Goal: Navigation & Orientation: Find specific page/section

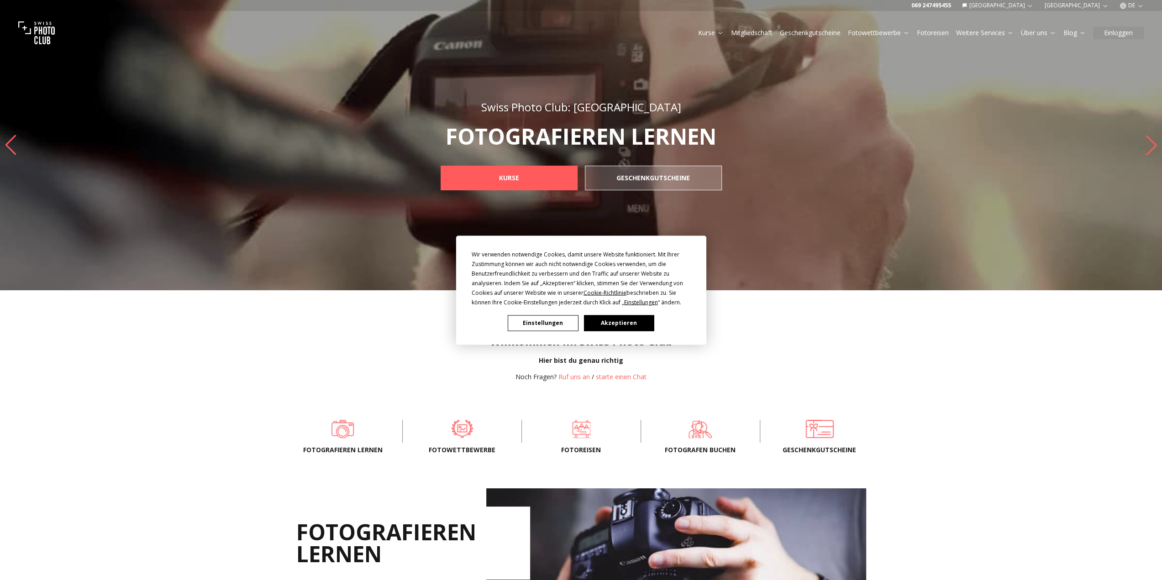
click at [623, 323] on button "Akzeptieren" at bounding box center [618, 323] width 70 height 16
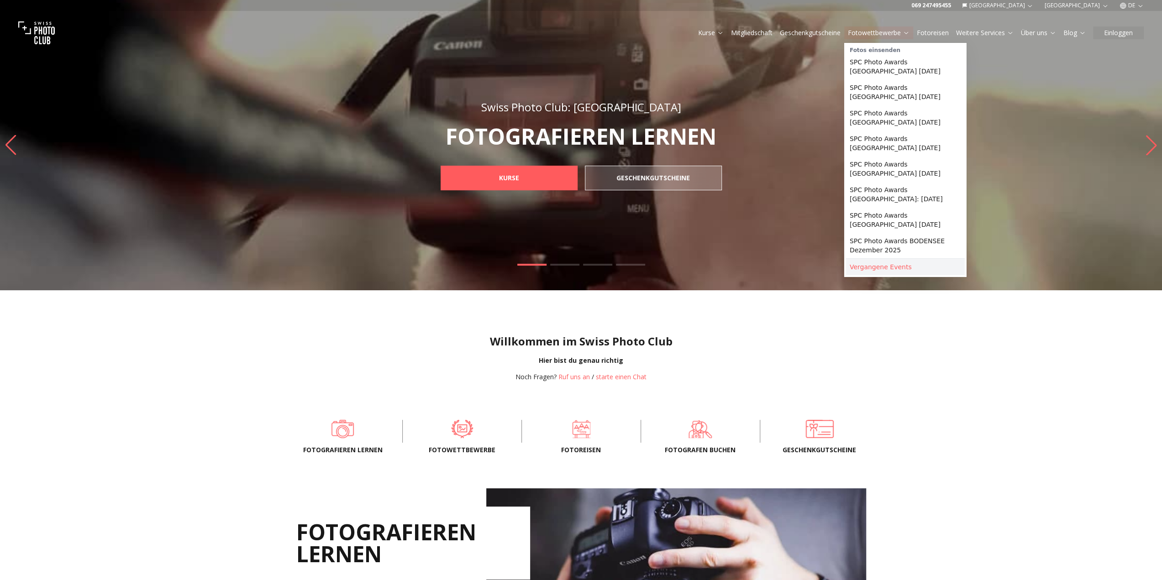
click at [865, 259] on link "Vergangene Events" at bounding box center [905, 267] width 119 height 16
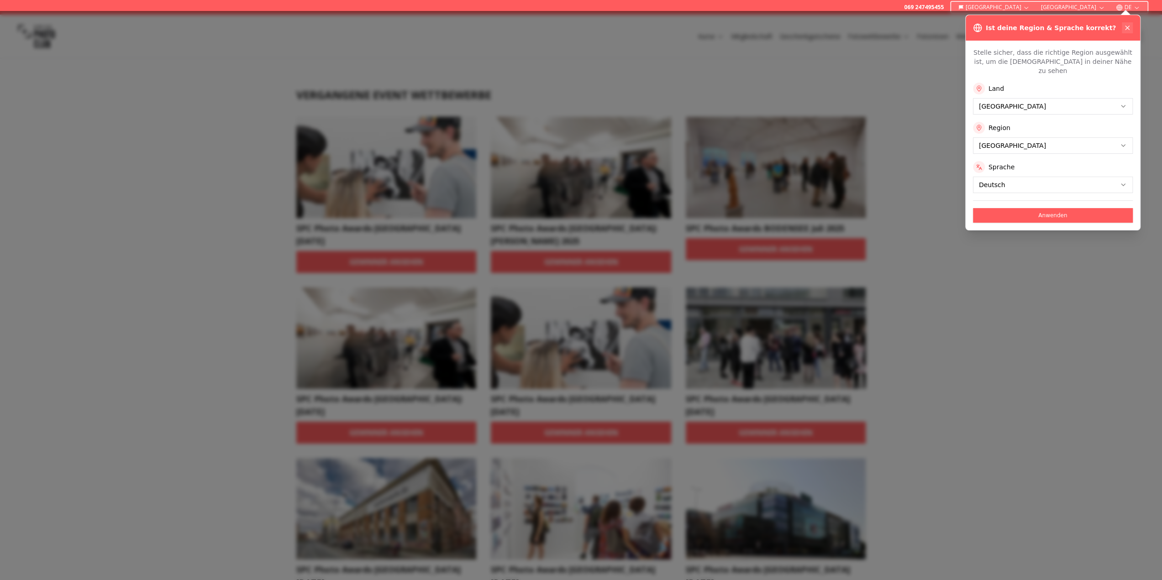
click at [1126, 27] on icon at bounding box center [1127, 28] width 4 height 4
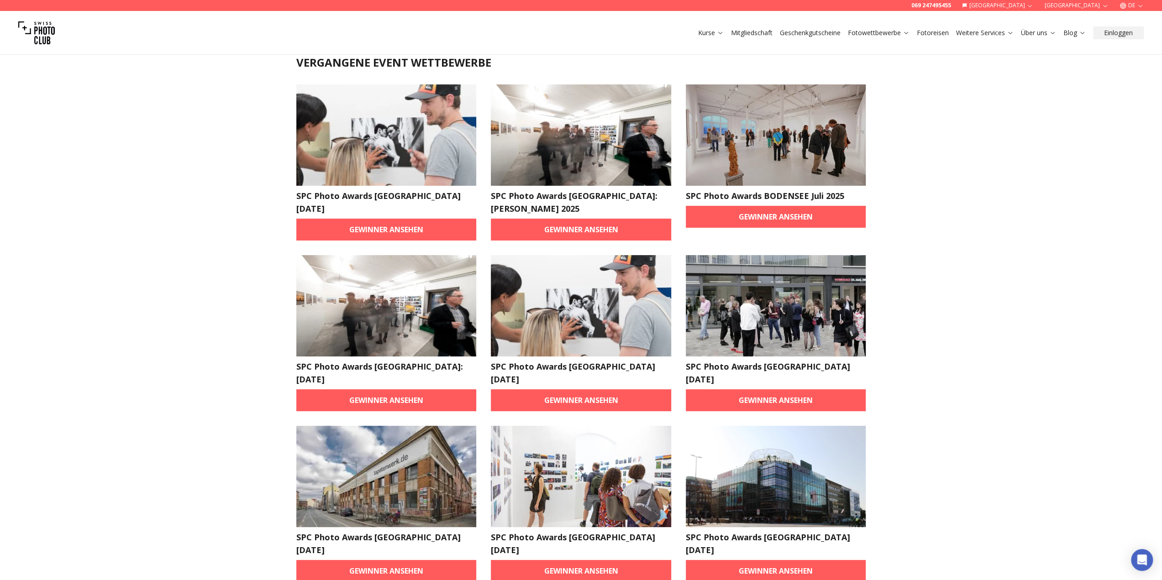
scroll to position [91, 0]
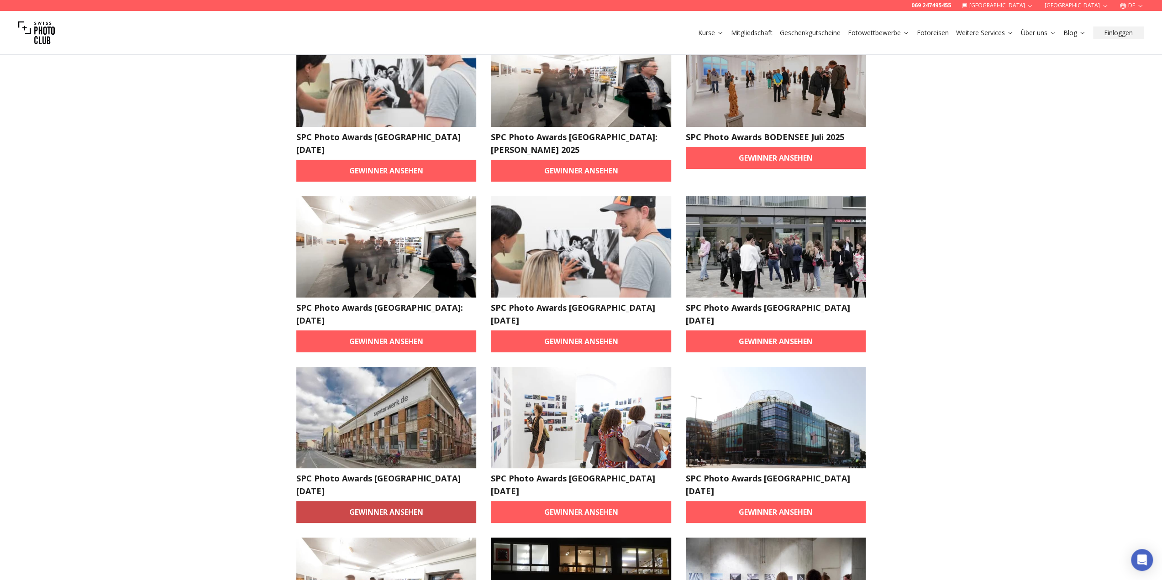
drag, startPoint x: 401, startPoint y: 485, endPoint x: 417, endPoint y: 483, distance: 16.6
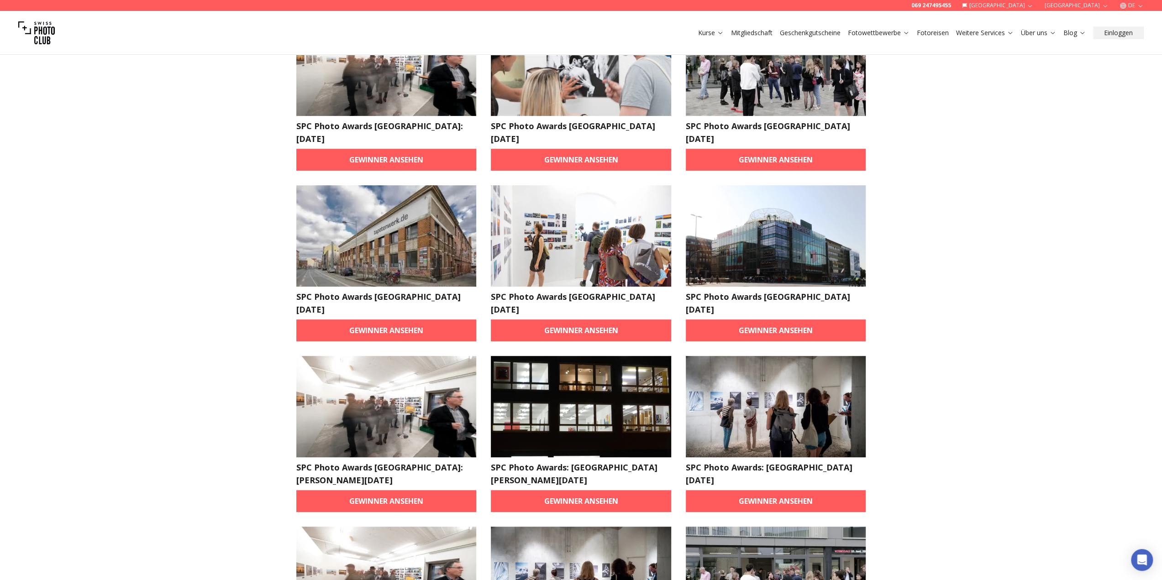
scroll to position [274, 0]
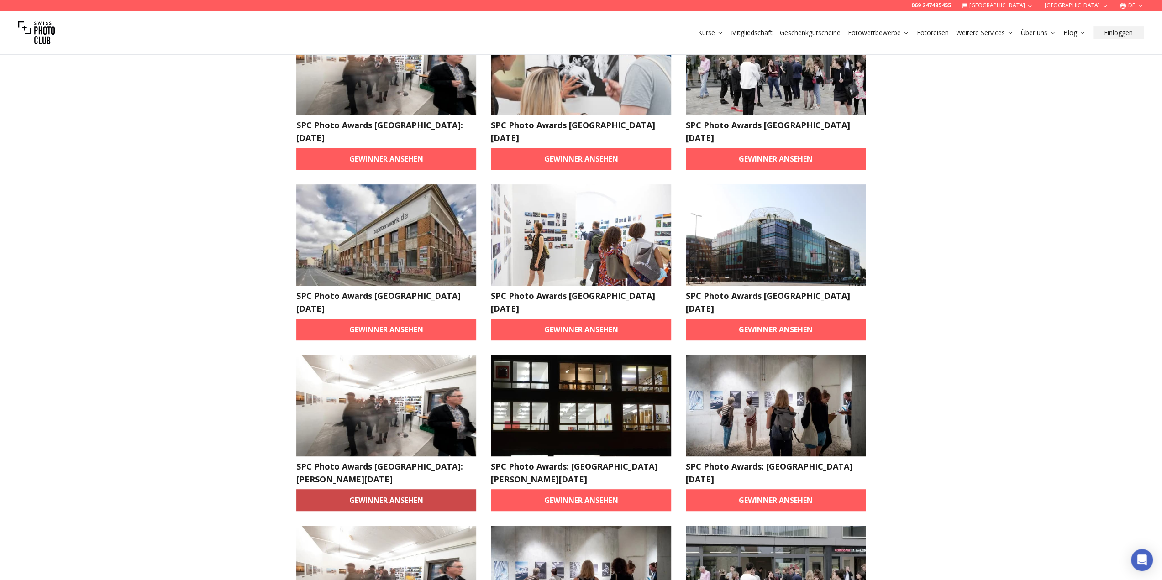
drag, startPoint x: 397, startPoint y: 461, endPoint x: 474, endPoint y: 466, distance: 77.3
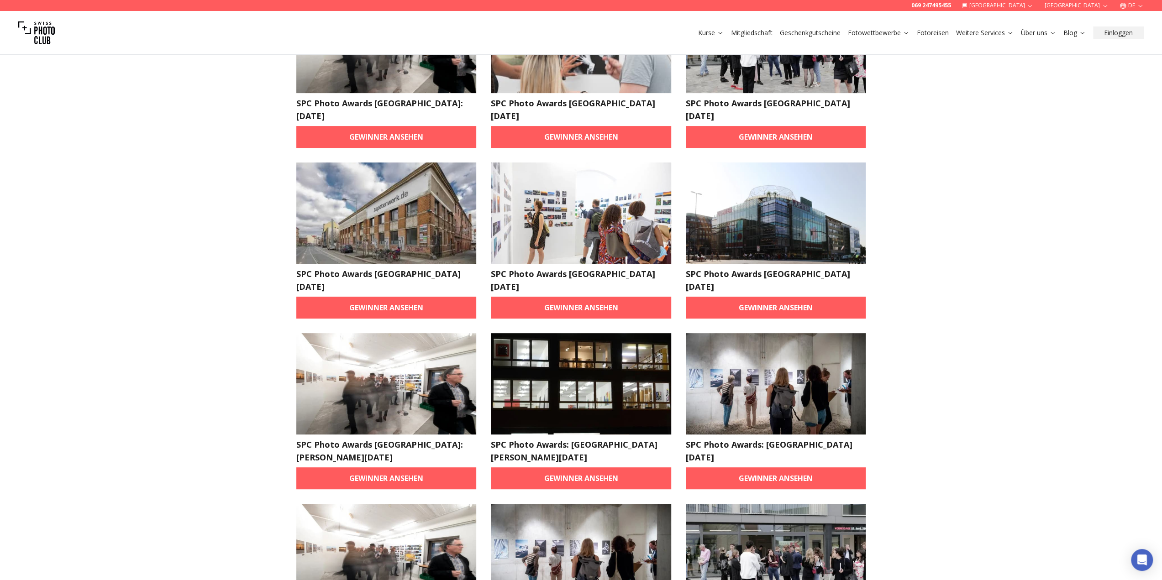
scroll to position [411, 0]
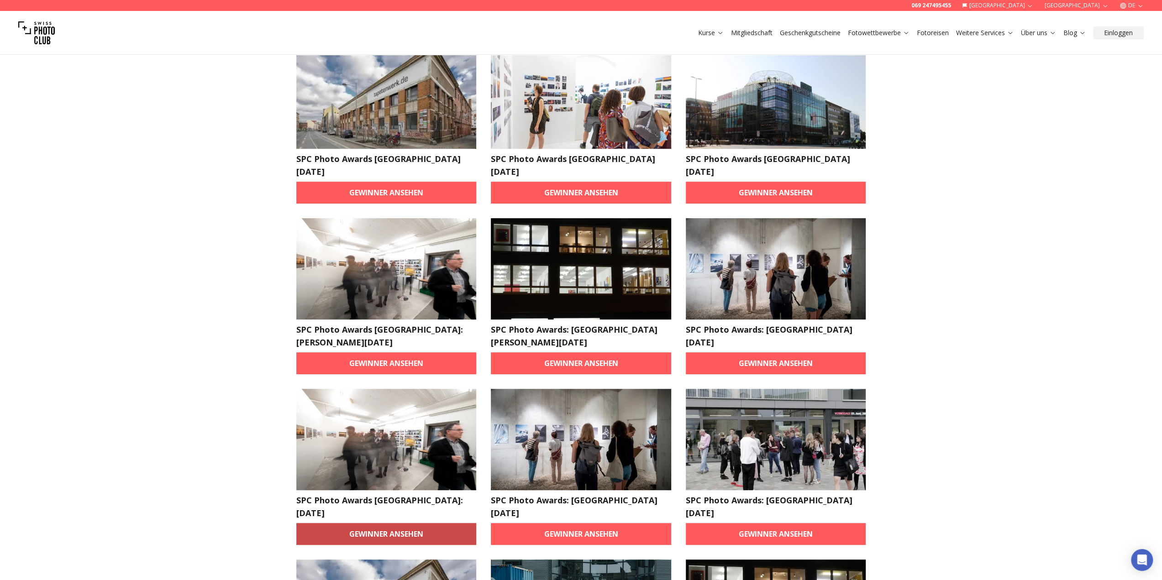
drag, startPoint x: 383, startPoint y: 493, endPoint x: 530, endPoint y: 504, distance: 147.3
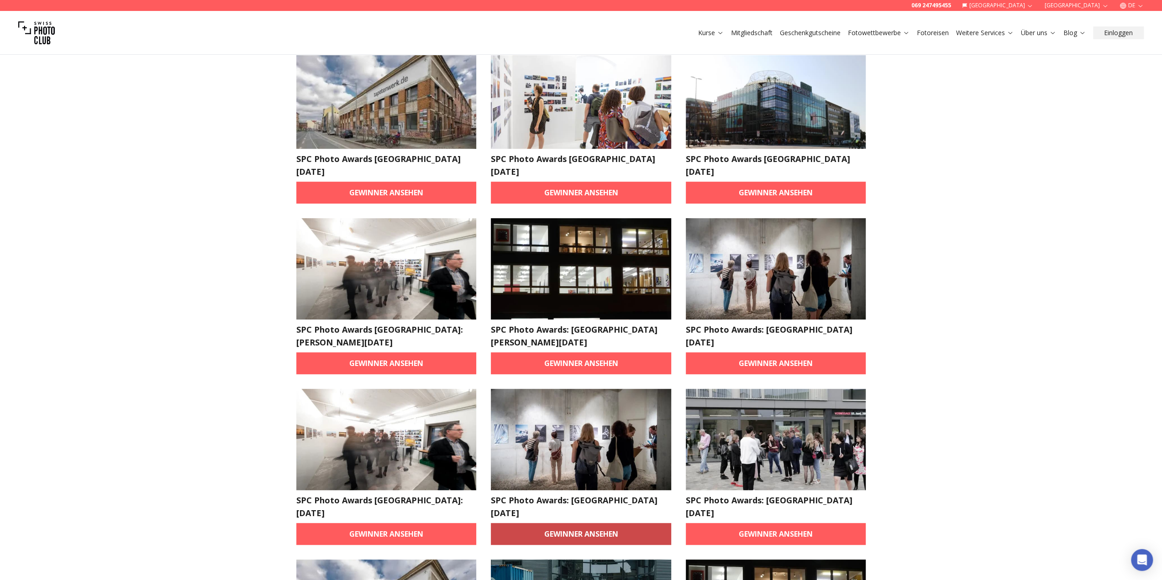
drag, startPoint x: 587, startPoint y: 510, endPoint x: 696, endPoint y: 516, distance: 109.2
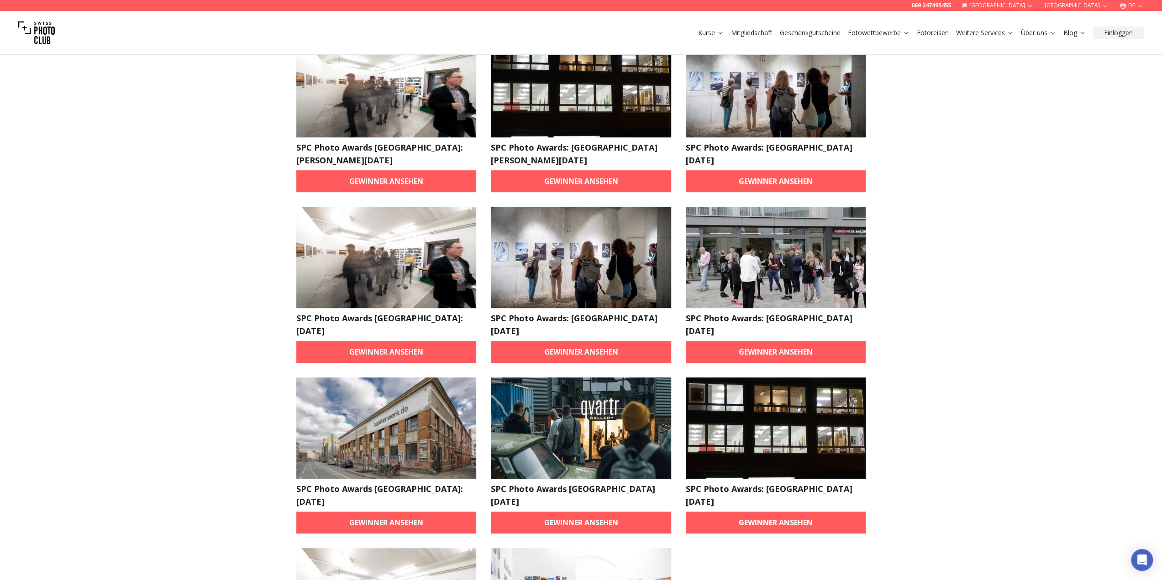
scroll to position [593, 0]
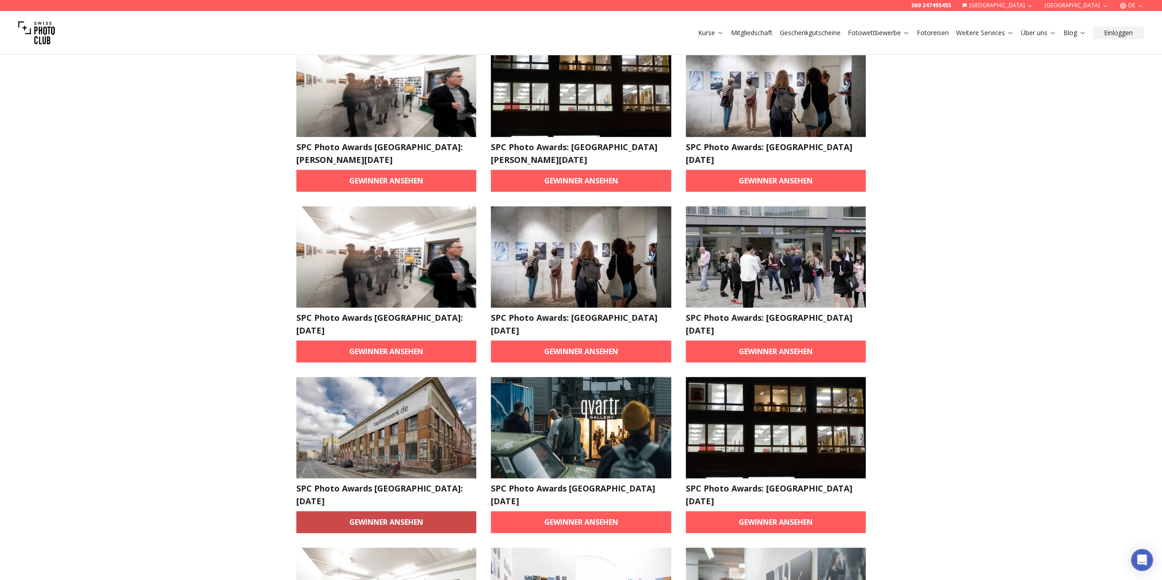
drag, startPoint x: 382, startPoint y: 481, endPoint x: 433, endPoint y: 481, distance: 51.1
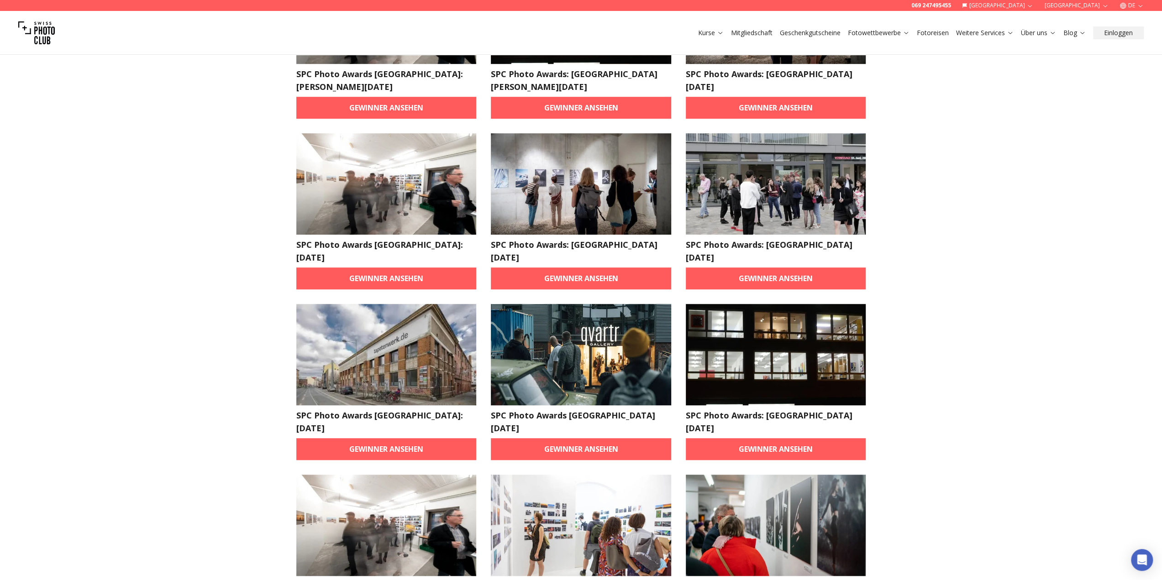
scroll to position [685, 0]
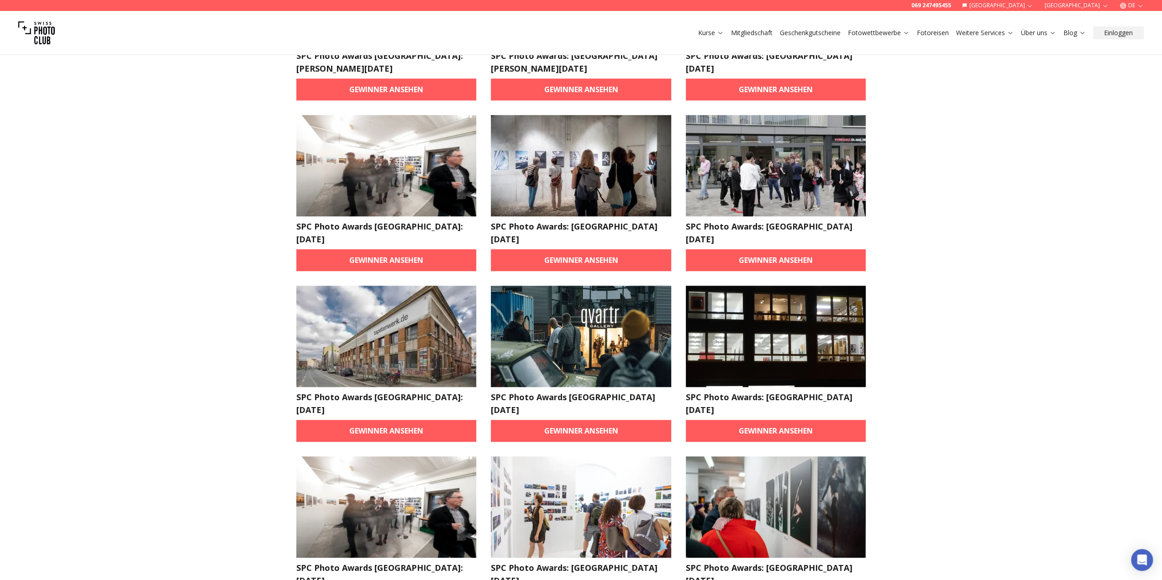
drag, startPoint x: 393, startPoint y: 554, endPoint x: 440, endPoint y: 555, distance: 47.0
drag, startPoint x: 588, startPoint y: 546, endPoint x: 624, endPoint y: 546, distance: 36.5
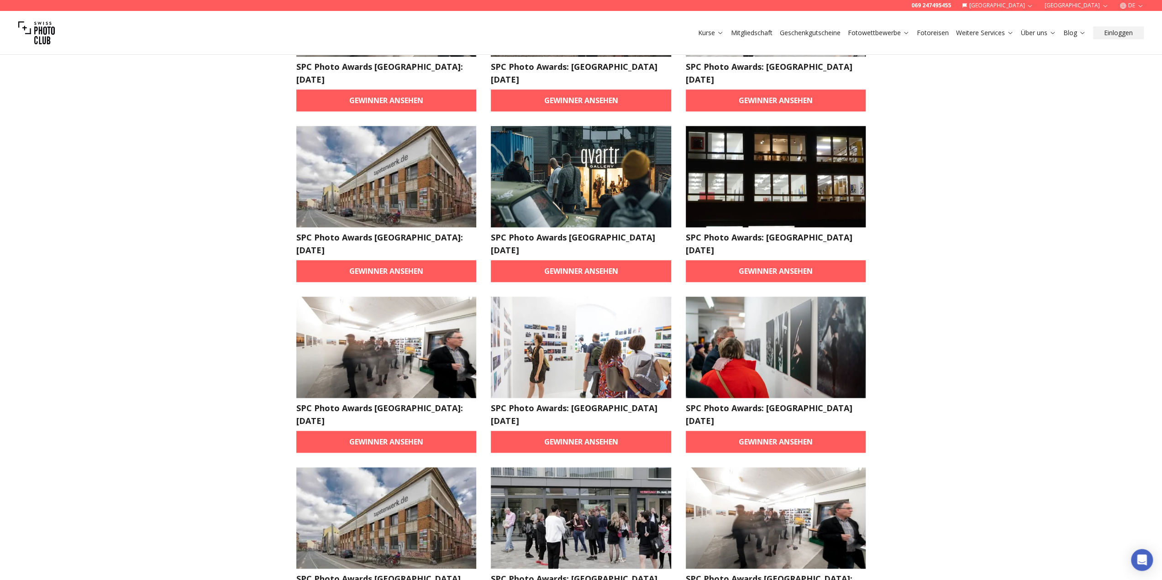
scroll to position [913, 0]
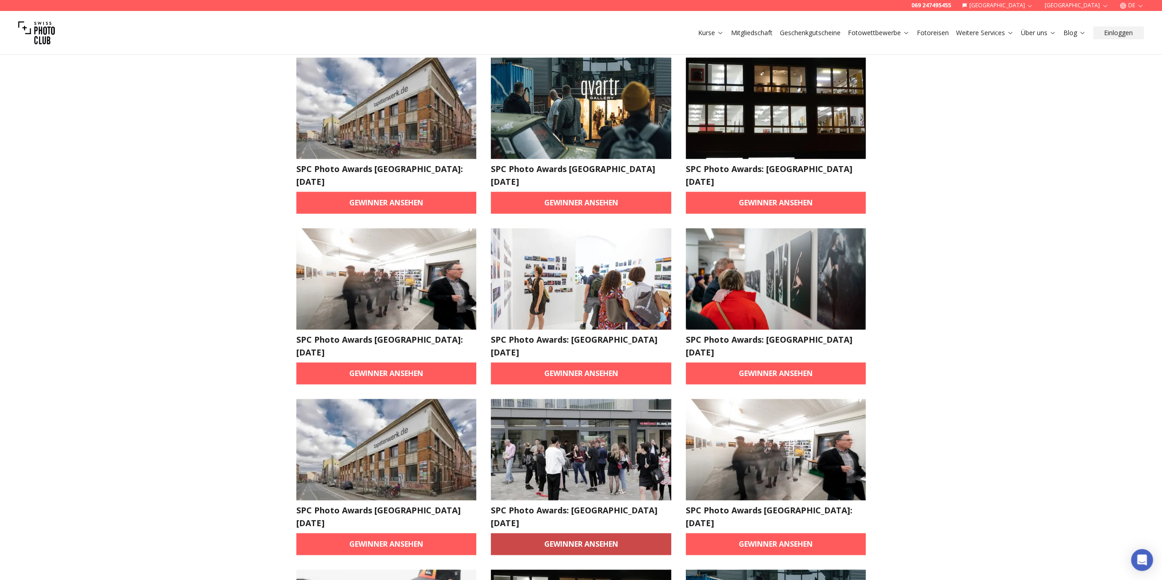
drag, startPoint x: 592, startPoint y: 478, endPoint x: 661, endPoint y: 481, distance: 69.0
drag, startPoint x: 769, startPoint y: 481, endPoint x: 845, endPoint y: 294, distance: 201.5
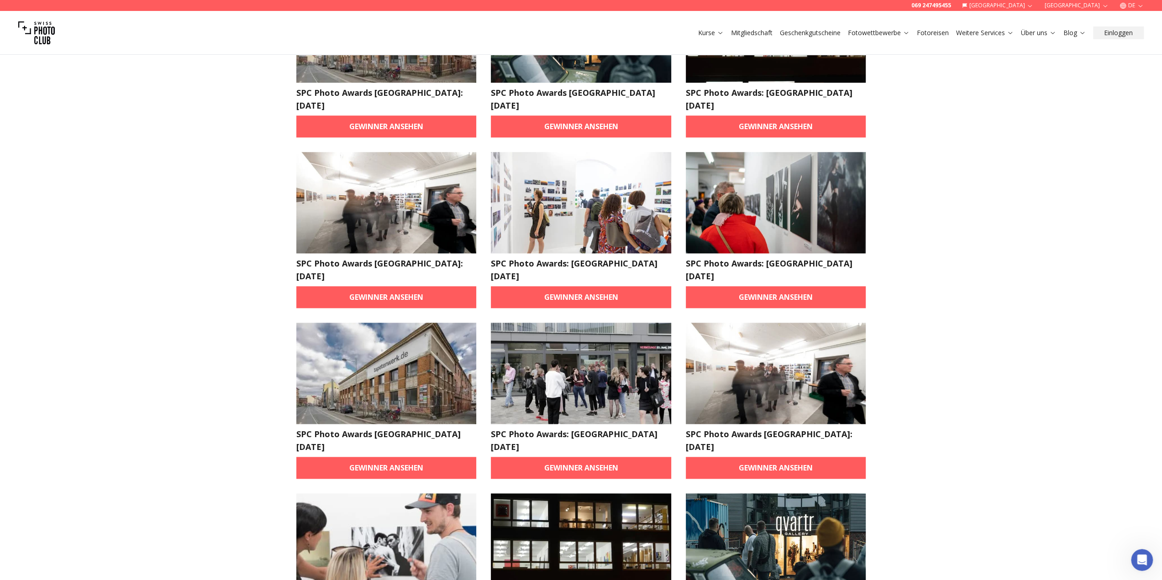
scroll to position [1050, 0]
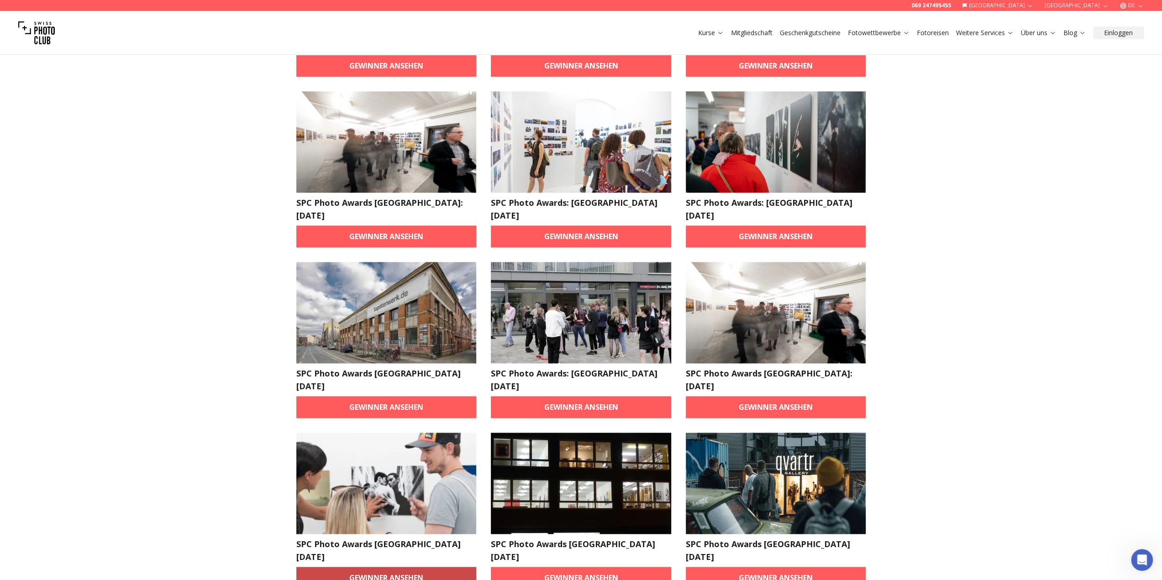
drag, startPoint x: 392, startPoint y: 502, endPoint x: 421, endPoint y: 501, distance: 28.8
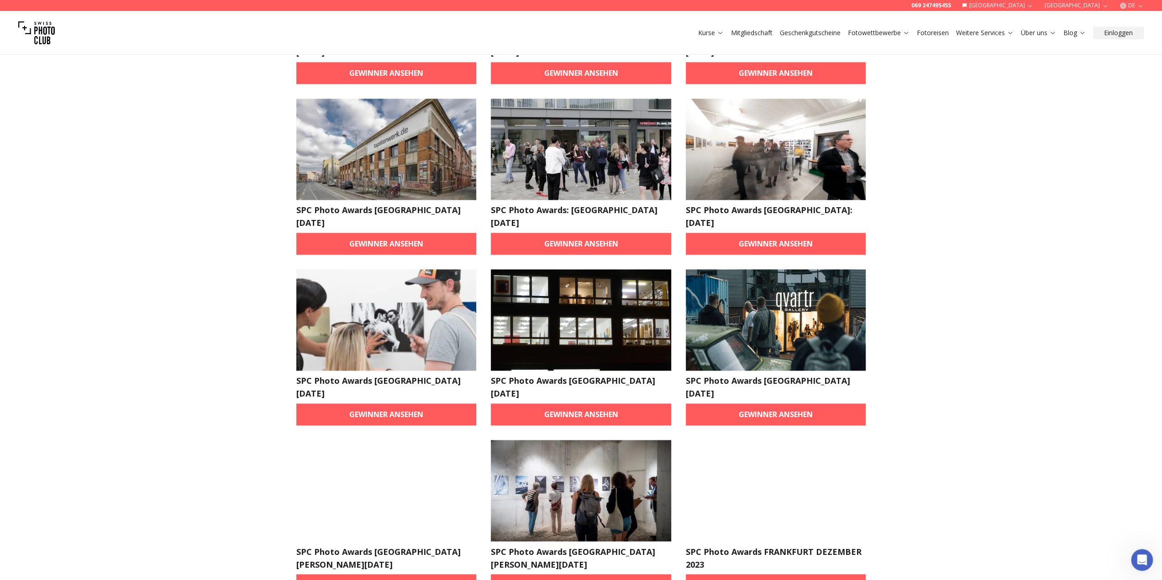
scroll to position [1232, 0]
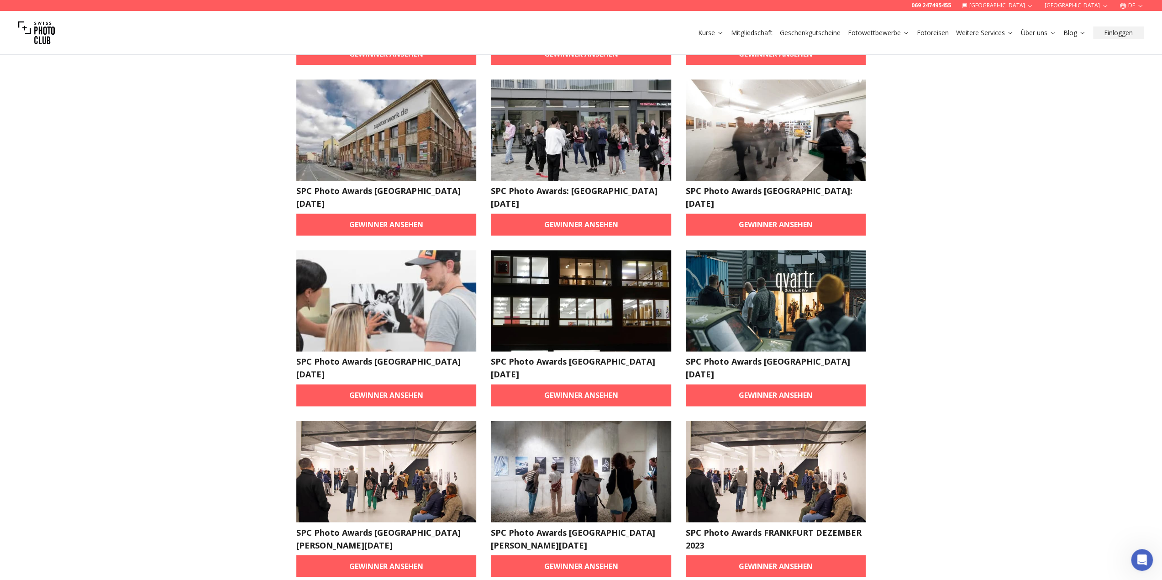
drag, startPoint x: 406, startPoint y: 472, endPoint x: 483, endPoint y: 479, distance: 77.5
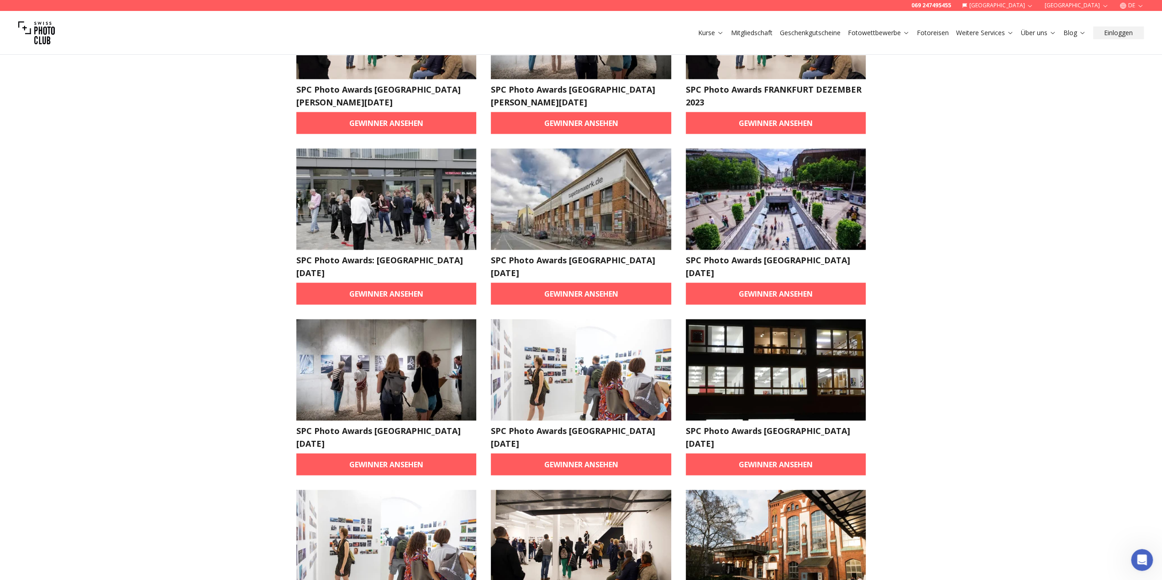
scroll to position [1734, 0]
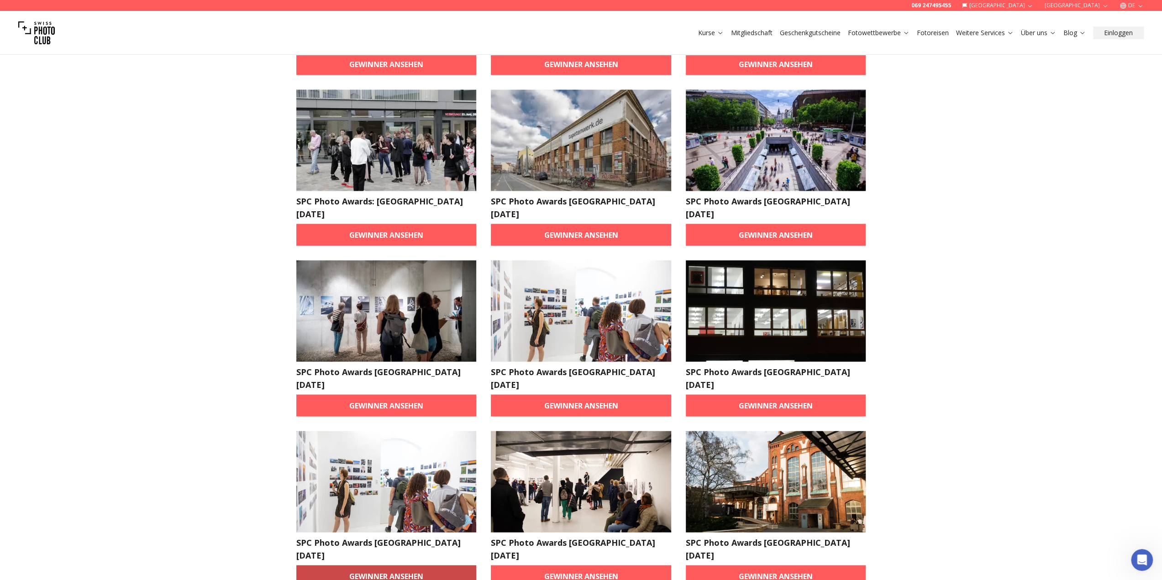
drag, startPoint x: 408, startPoint y: 483, endPoint x: 555, endPoint y: 491, distance: 146.7
drag, startPoint x: 587, startPoint y: 490, endPoint x: 741, endPoint y: 486, distance: 154.3
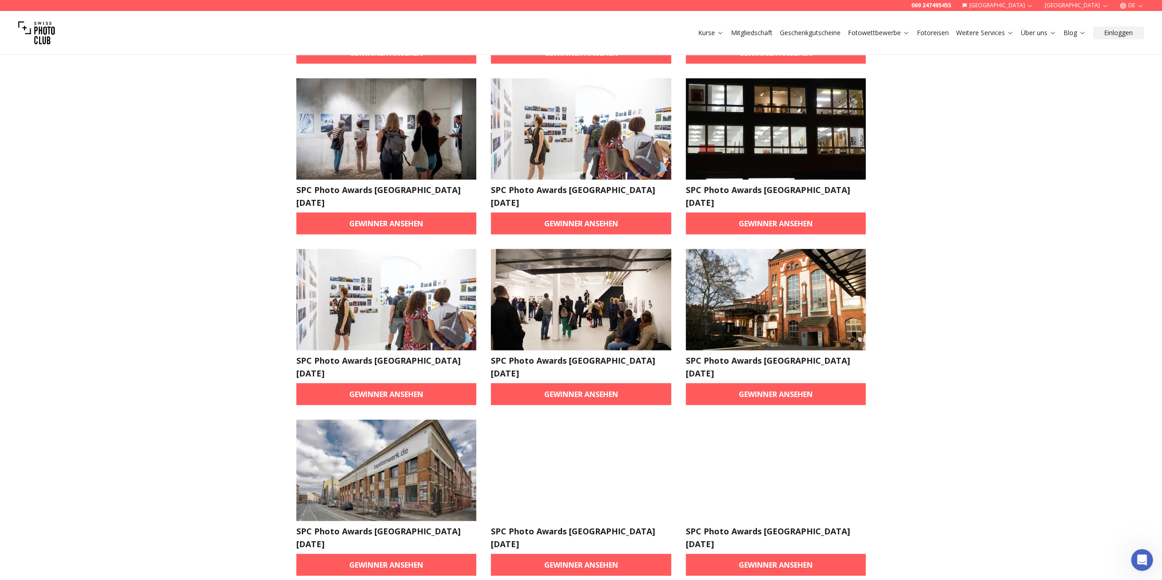
scroll to position [1917, 0]
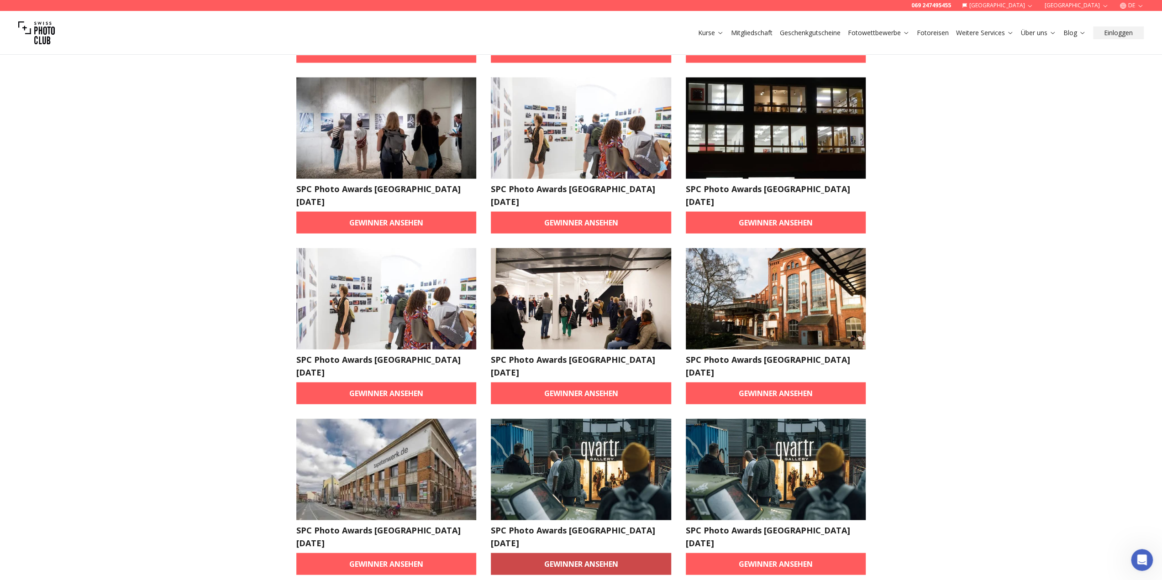
drag, startPoint x: 445, startPoint y: 456, endPoint x: 545, endPoint y: 466, distance: 100.5
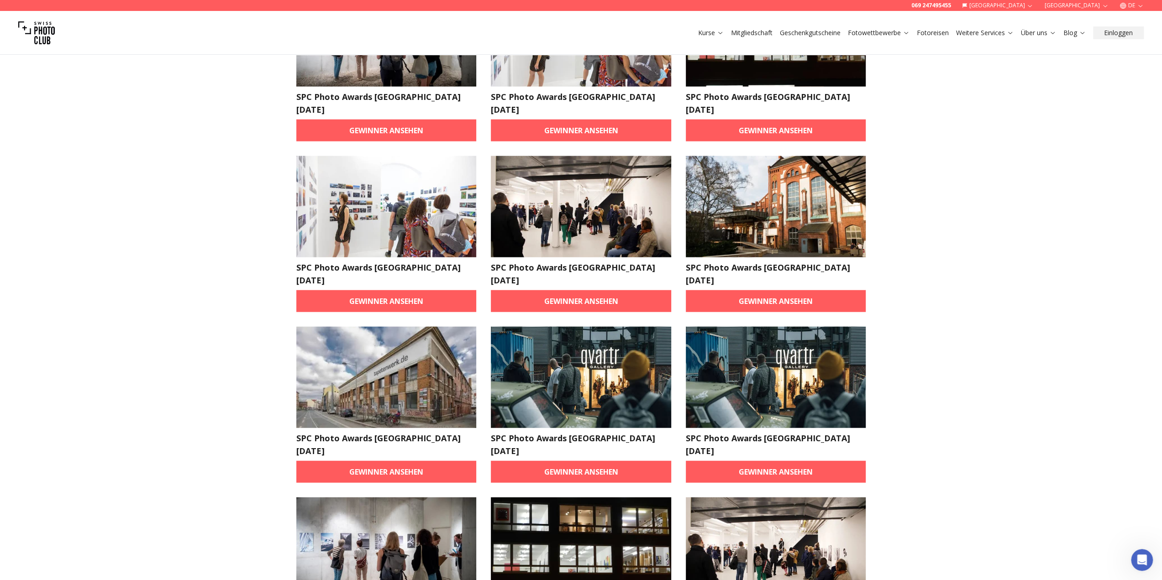
scroll to position [2100, 0]
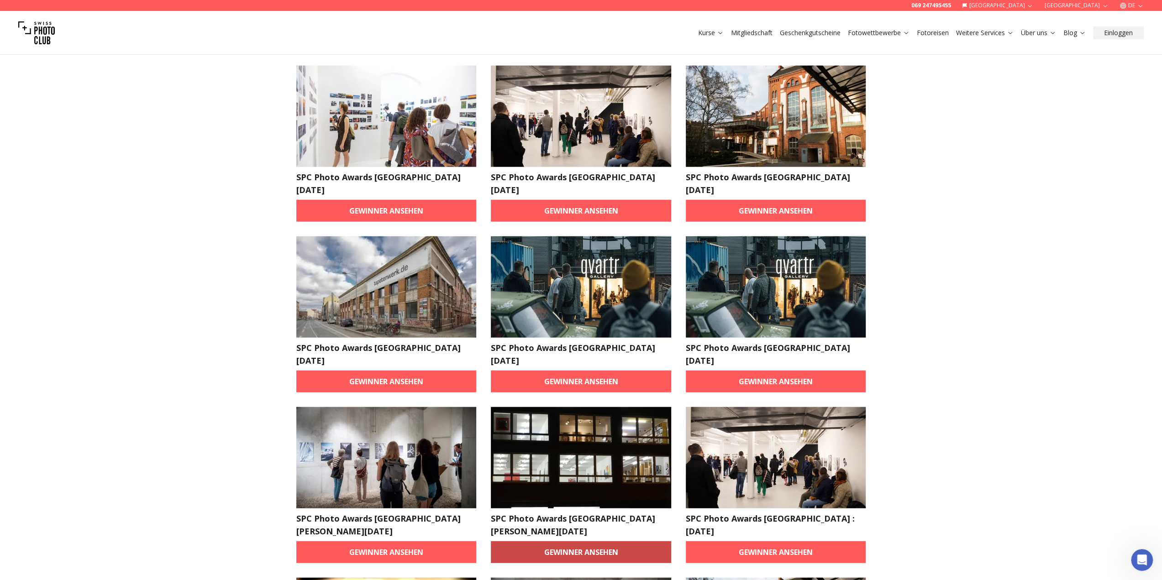
drag, startPoint x: 566, startPoint y: 439, endPoint x: 602, endPoint y: 440, distance: 36.1
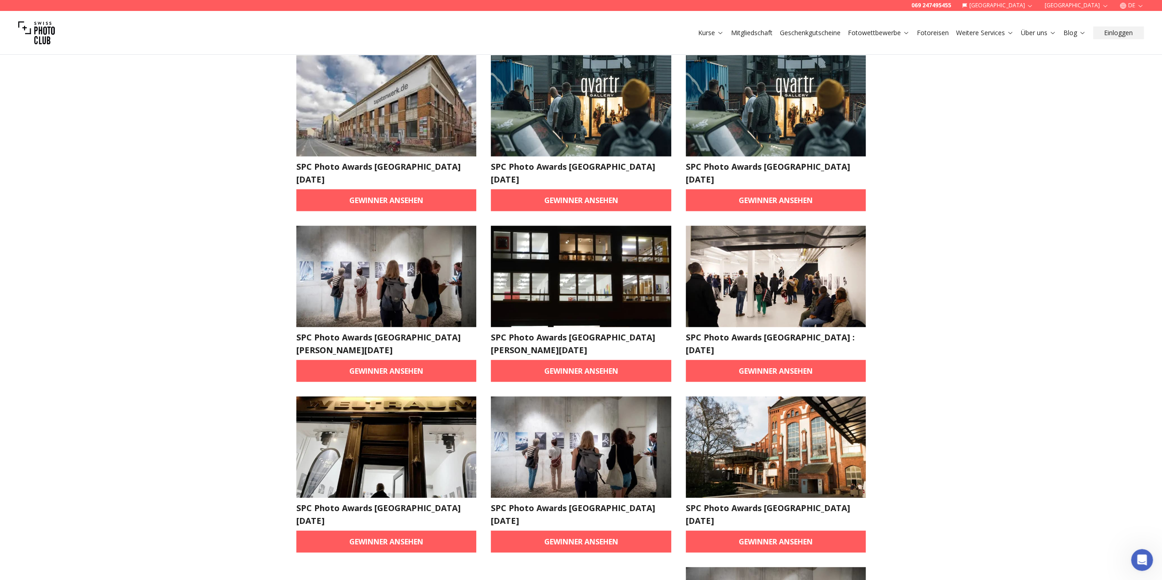
scroll to position [2282, 0]
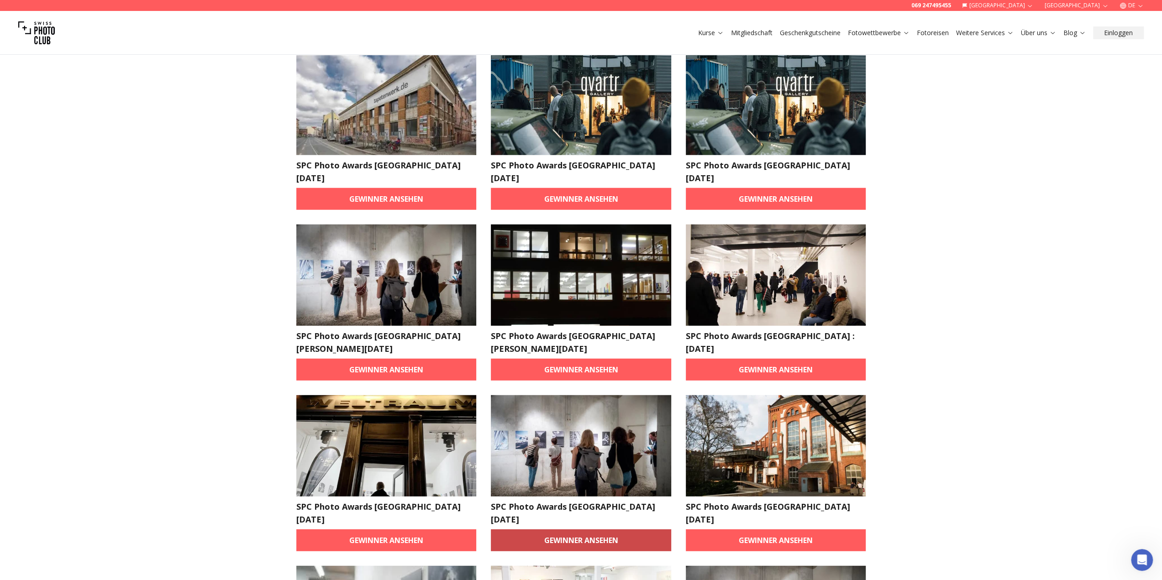
drag, startPoint x: 596, startPoint y: 418, endPoint x: 742, endPoint y: 412, distance: 146.2
drag, startPoint x: 592, startPoint y: 572, endPoint x: 692, endPoint y: 569, distance: 100.0
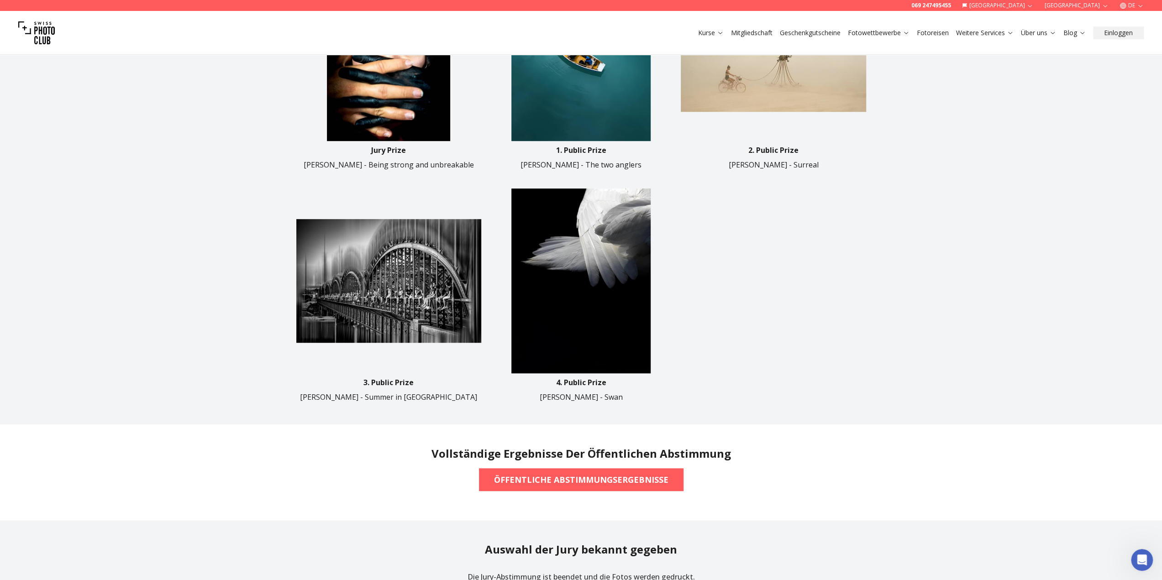
scroll to position [502, 0]
